Goal: Task Accomplishment & Management: Use online tool/utility

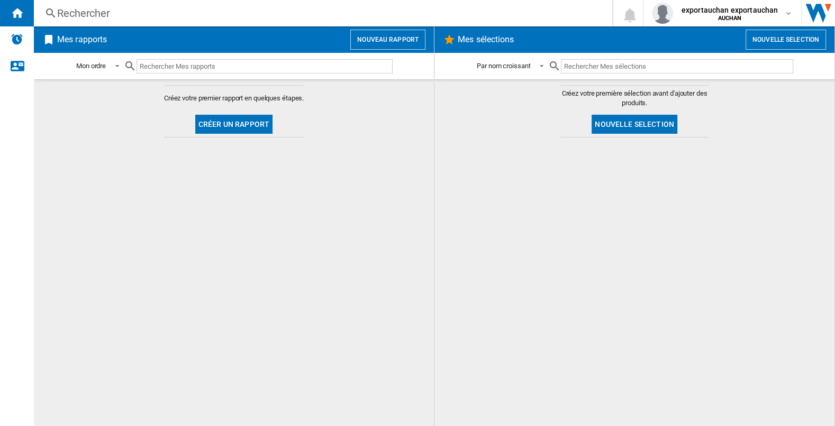
click at [396, 34] on button "Nouveau rapport" at bounding box center [387, 40] width 75 height 20
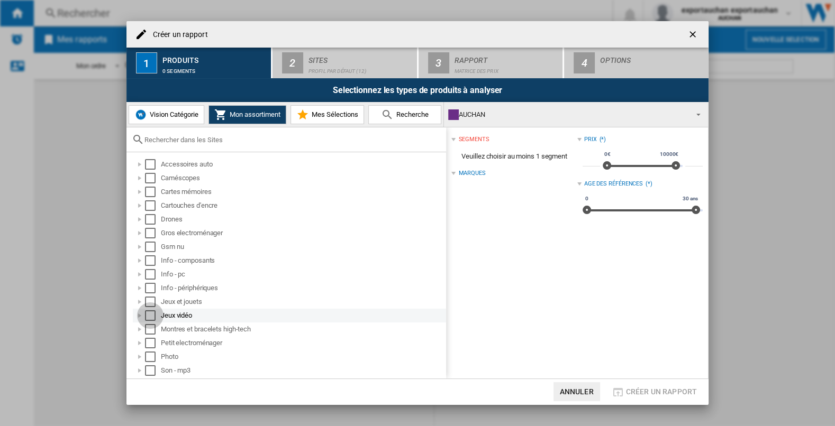
click at [147, 317] on div "Select" at bounding box center [150, 316] width 11 height 11
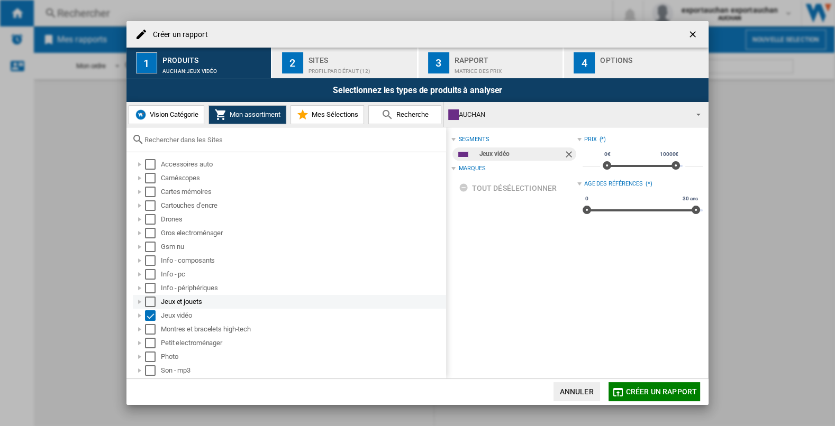
click at [153, 299] on div "Select" at bounding box center [150, 302] width 11 height 11
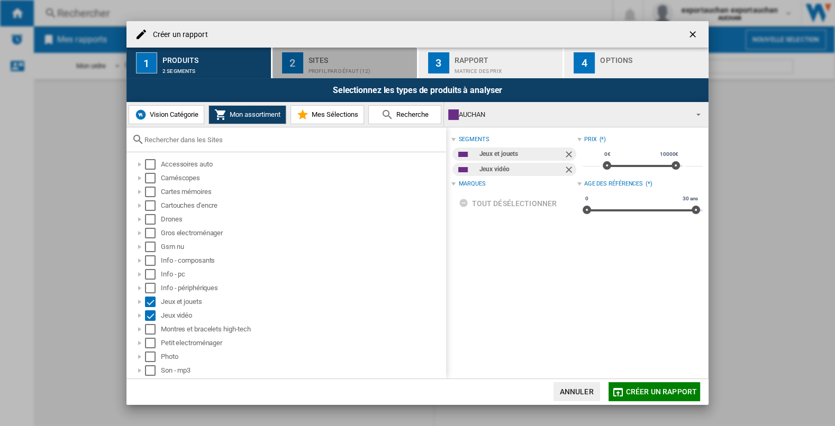
click at [322, 68] on div "Profil par défaut (12)" at bounding box center [360, 68] width 104 height 11
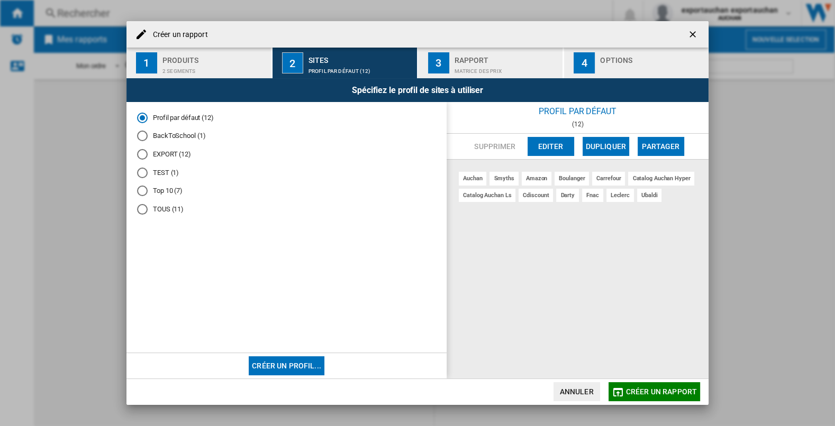
click at [183, 152] on md-radio-button "EXPORT (12)" at bounding box center [286, 155] width 299 height 10
click at [544, 145] on button "Editer" at bounding box center [551, 146] width 47 height 19
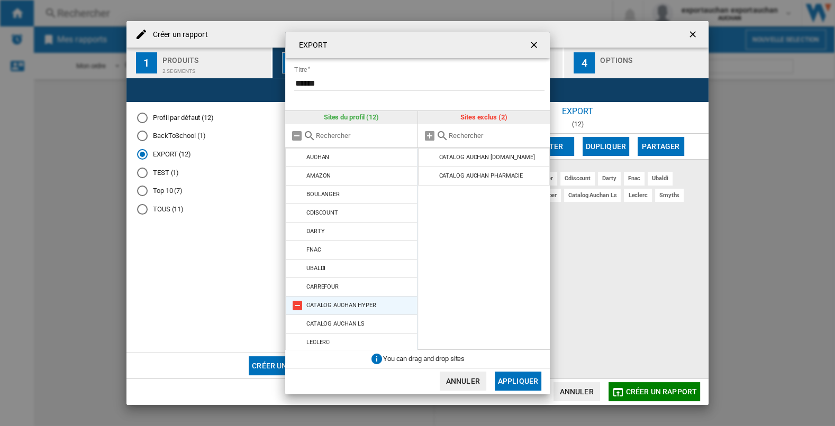
scroll to position [21, 0]
click at [459, 382] on button "Annuler" at bounding box center [463, 381] width 47 height 19
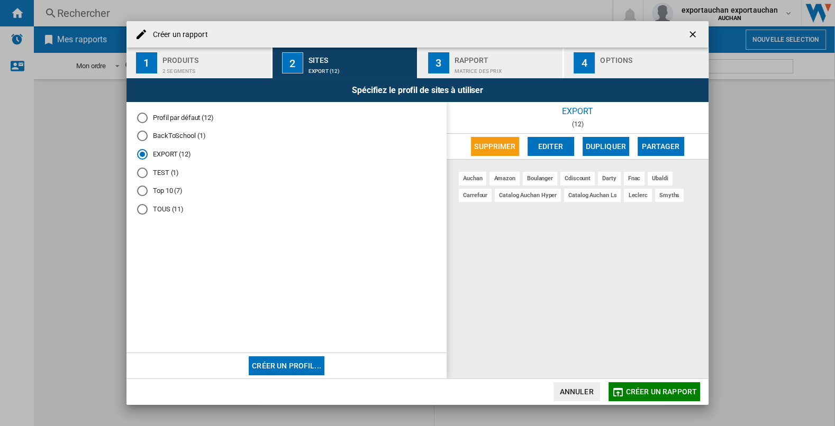
click at [545, 143] on button "Editer" at bounding box center [551, 146] width 47 height 19
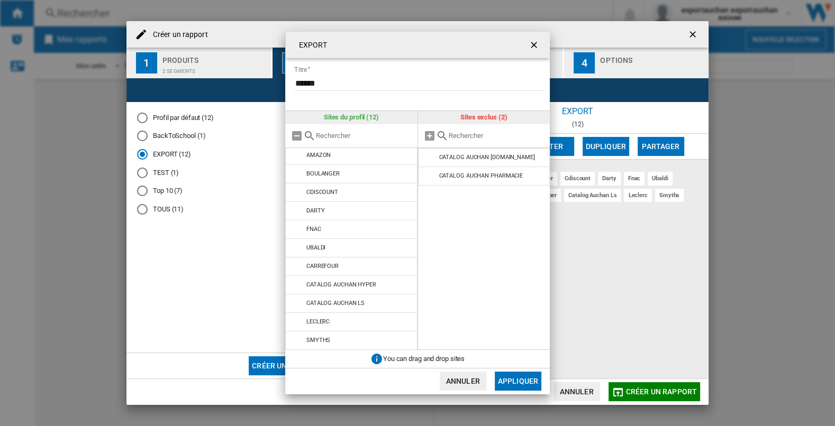
click at [542, 44] on button "{{::title}} {{::getI18NText('BUTTONS.CANCEL')}} ..." at bounding box center [534, 44] width 21 height 21
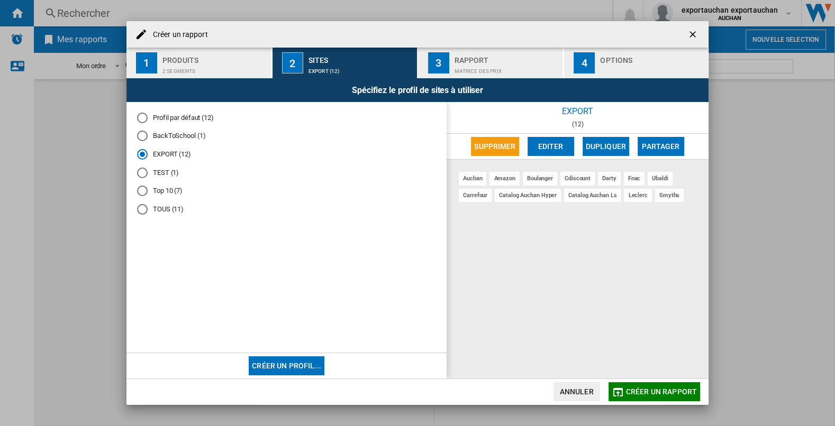
click at [694, 35] on ng-md-icon "getI18NText('BUTTONS.CLOSE_DIALOG')" at bounding box center [693, 35] width 13 height 13
